Goal: Navigation & Orientation: Find specific page/section

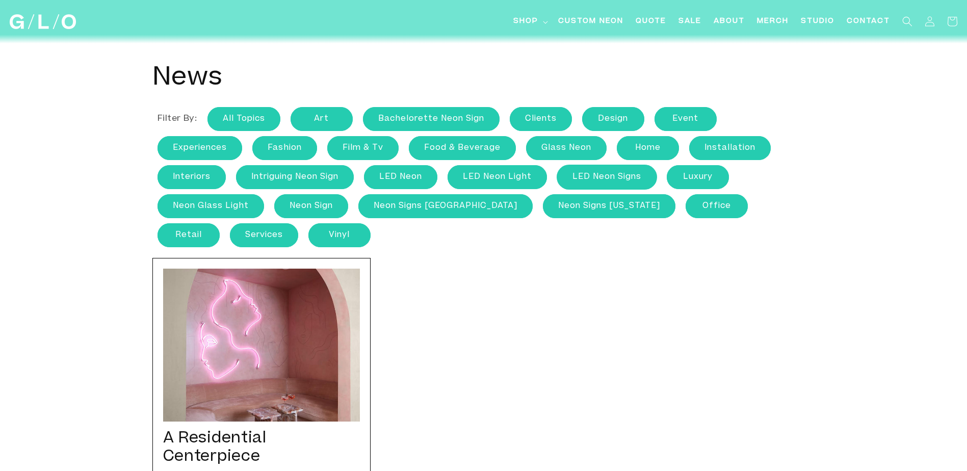
click at [617, 179] on link "LED neon signs" at bounding box center [606, 177] width 99 height 24
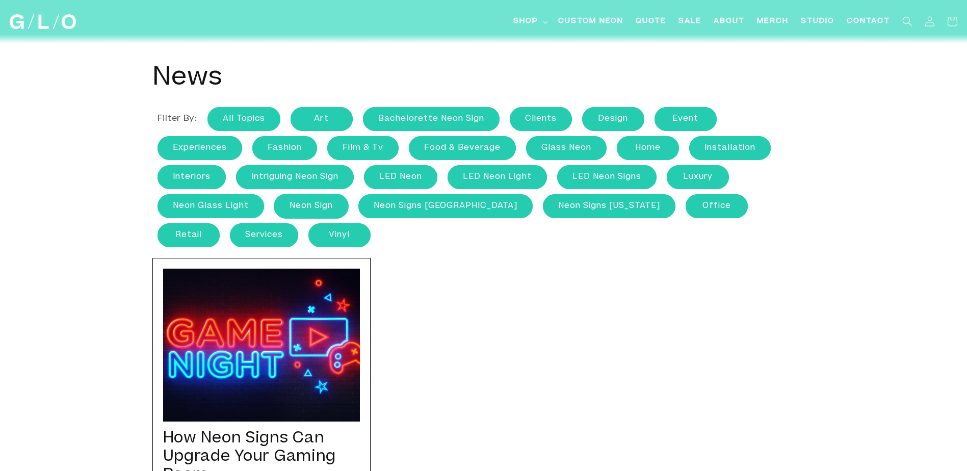
click at [332, 209] on link "neon sign" at bounding box center [311, 206] width 74 height 24
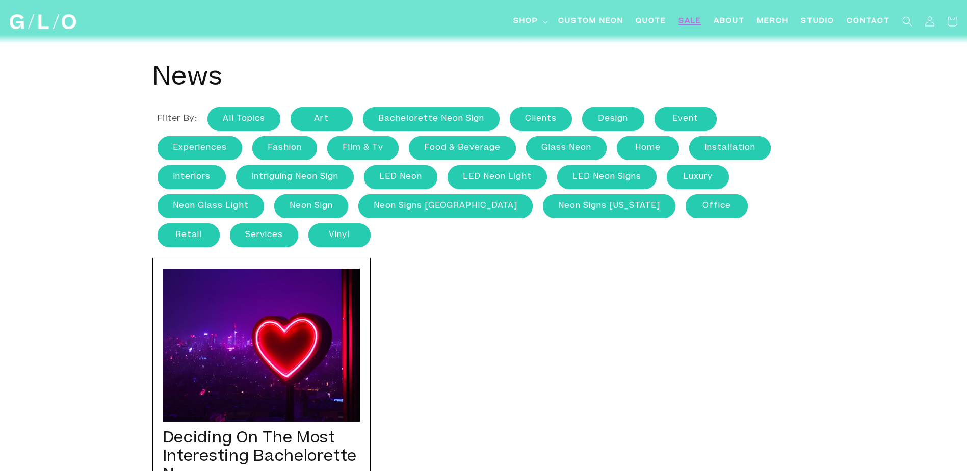
click at [687, 18] on span "SALE" at bounding box center [689, 21] width 23 height 11
